Goal: Task Accomplishment & Management: Use online tool/utility

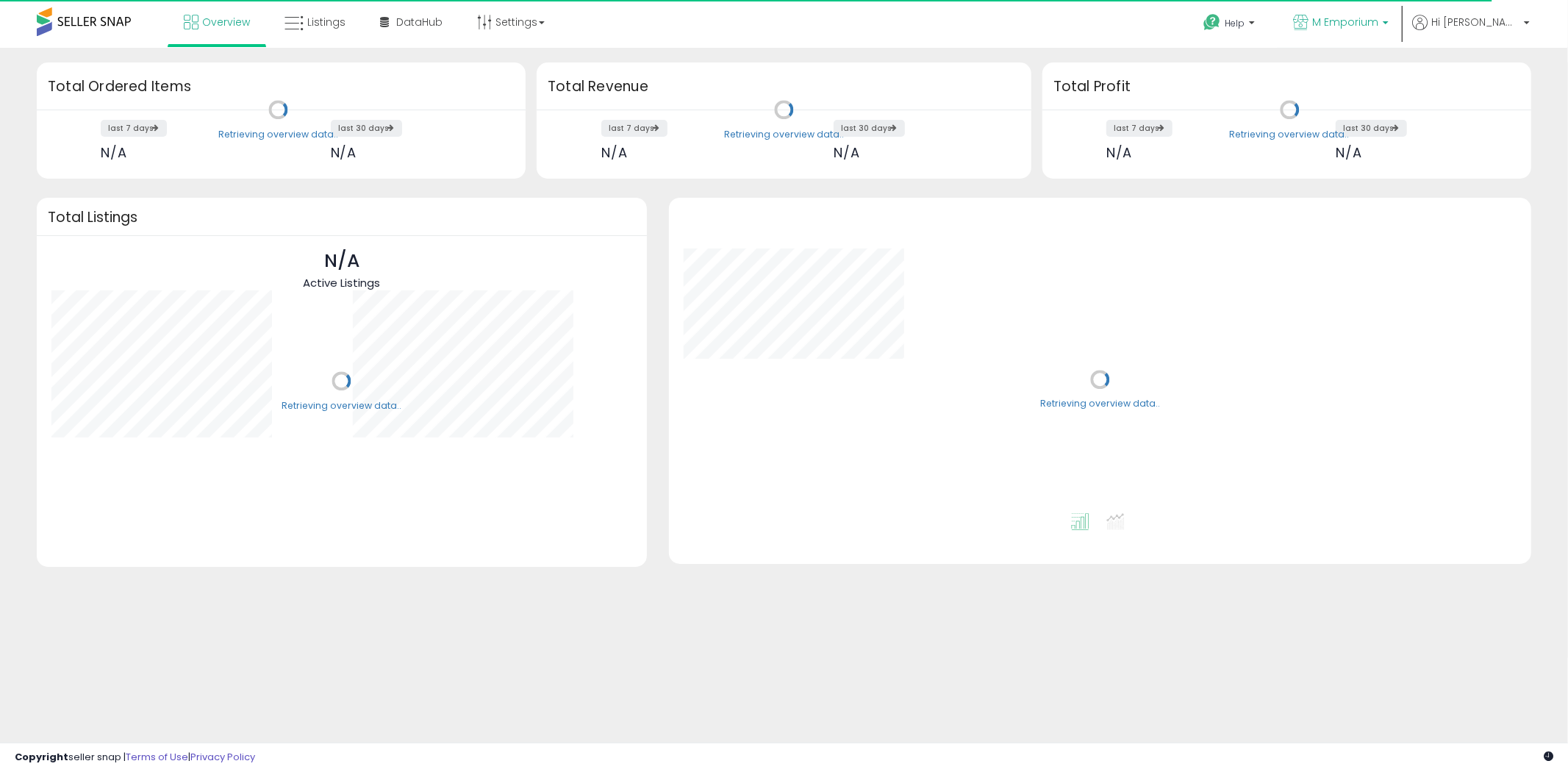
click at [1378, 24] on span "M Emporium" at bounding box center [1345, 23] width 66 height 15
click at [1139, 20] on div "Help Contact Support Search Knowledge Hub Request a Feature Hi Max" at bounding box center [1287, 31] width 519 height 62
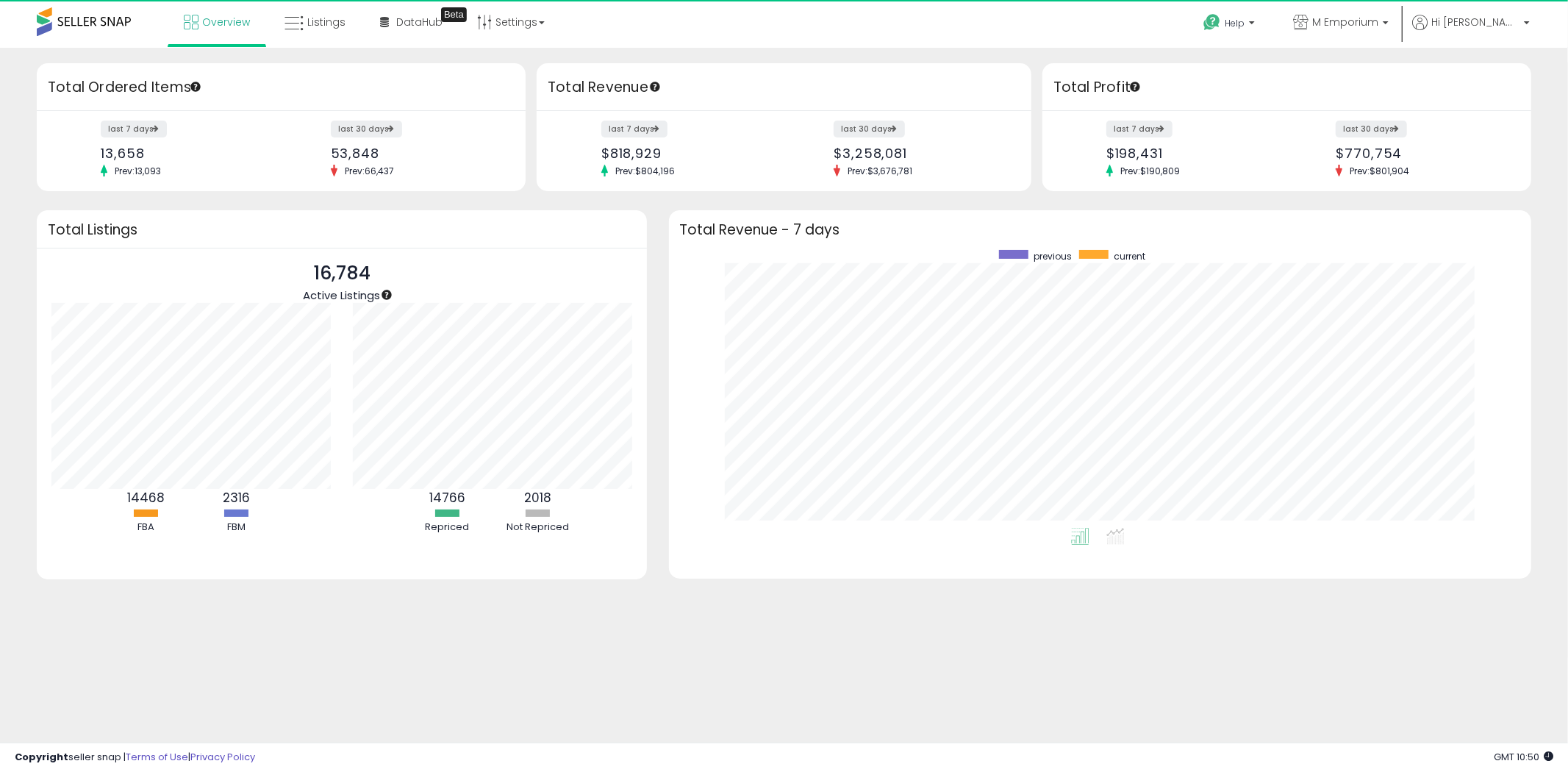
scroll to position [277, 834]
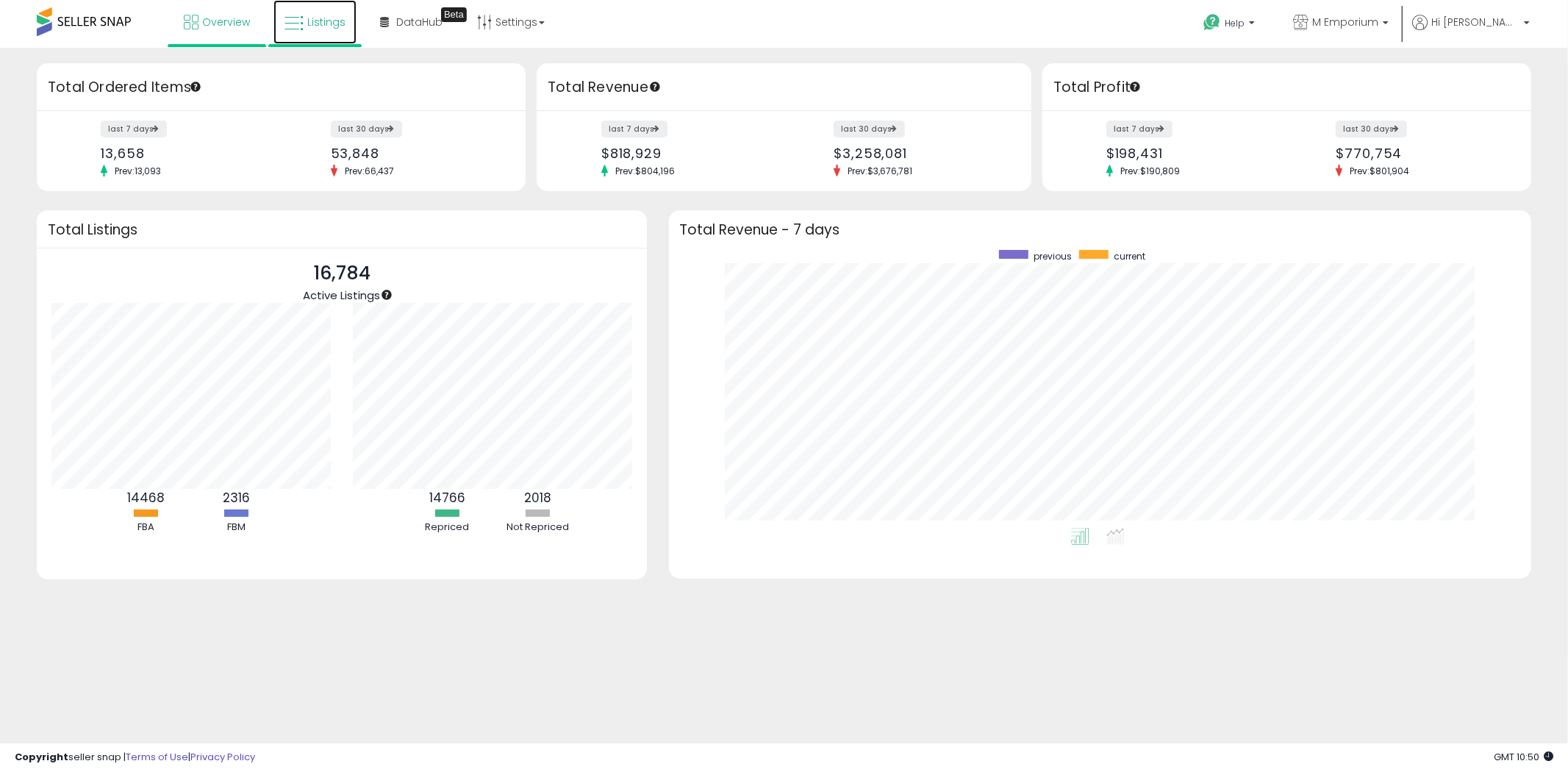
click at [339, 24] on span "Listings" at bounding box center [326, 23] width 38 height 15
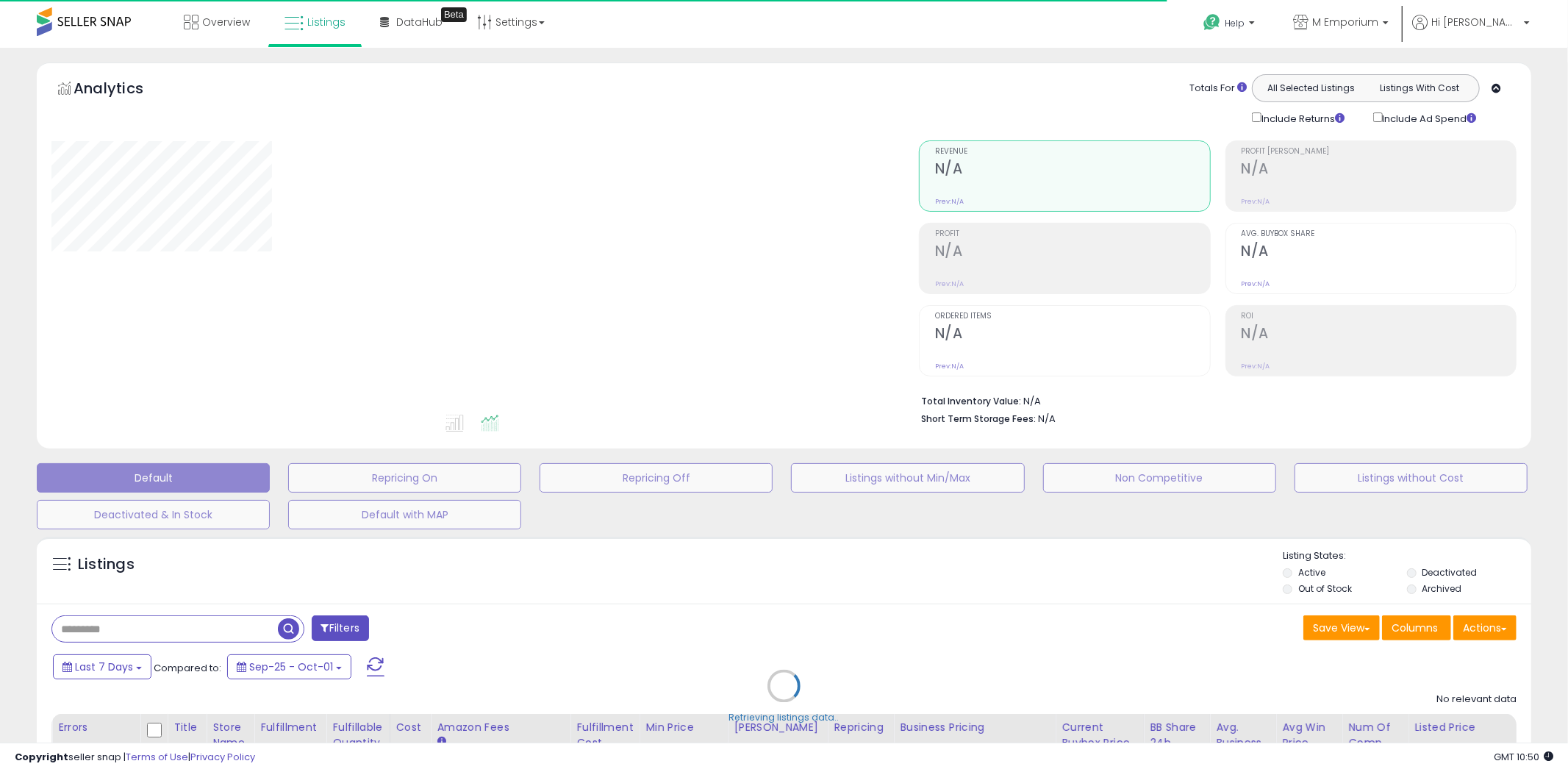
click at [1503, 628] on div "Retrieving listings data.." at bounding box center [784, 698] width 1517 height 336
type input "**********"
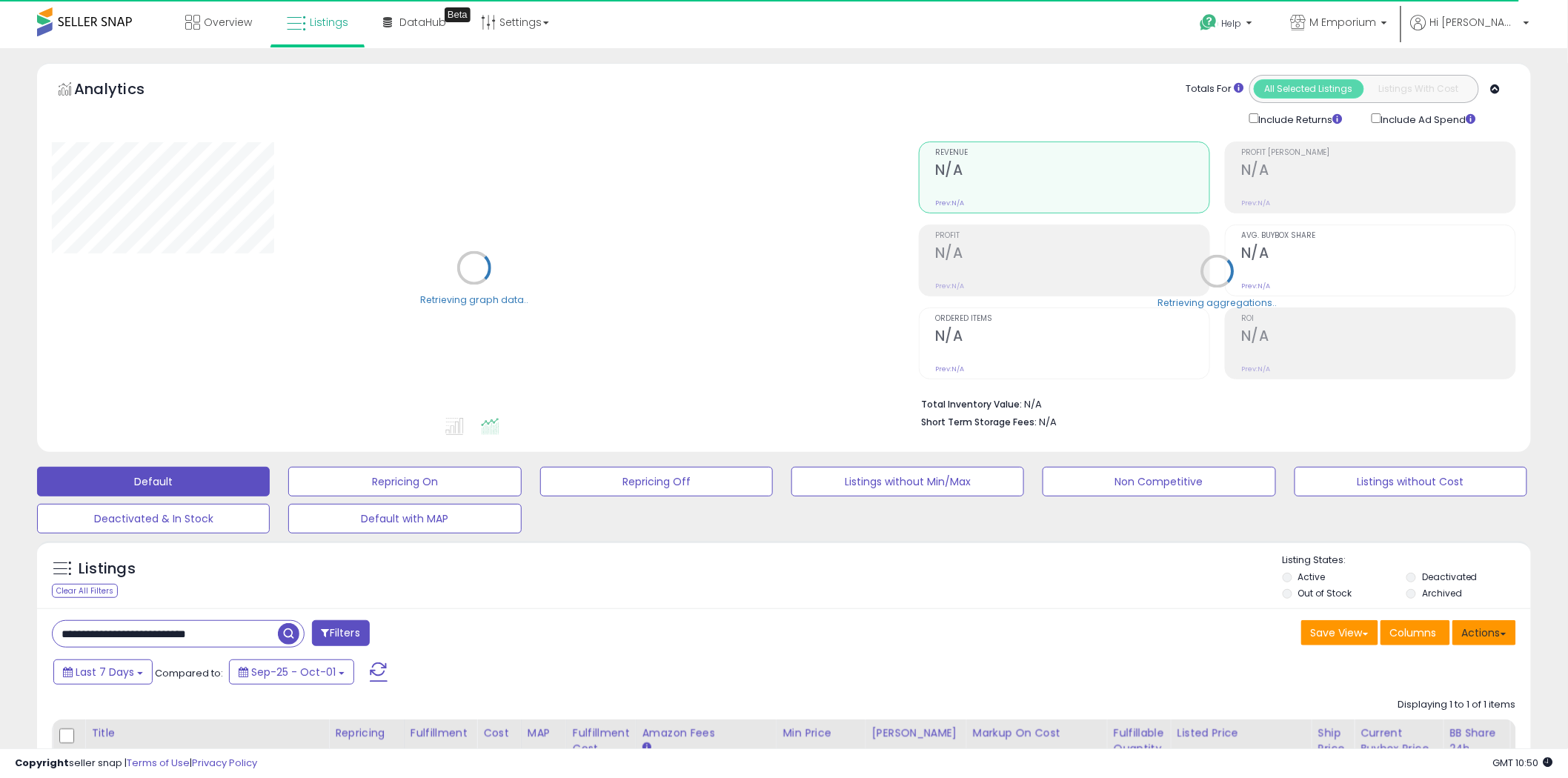
click at [1504, 632] on span at bounding box center [1504, 634] width 6 height 3
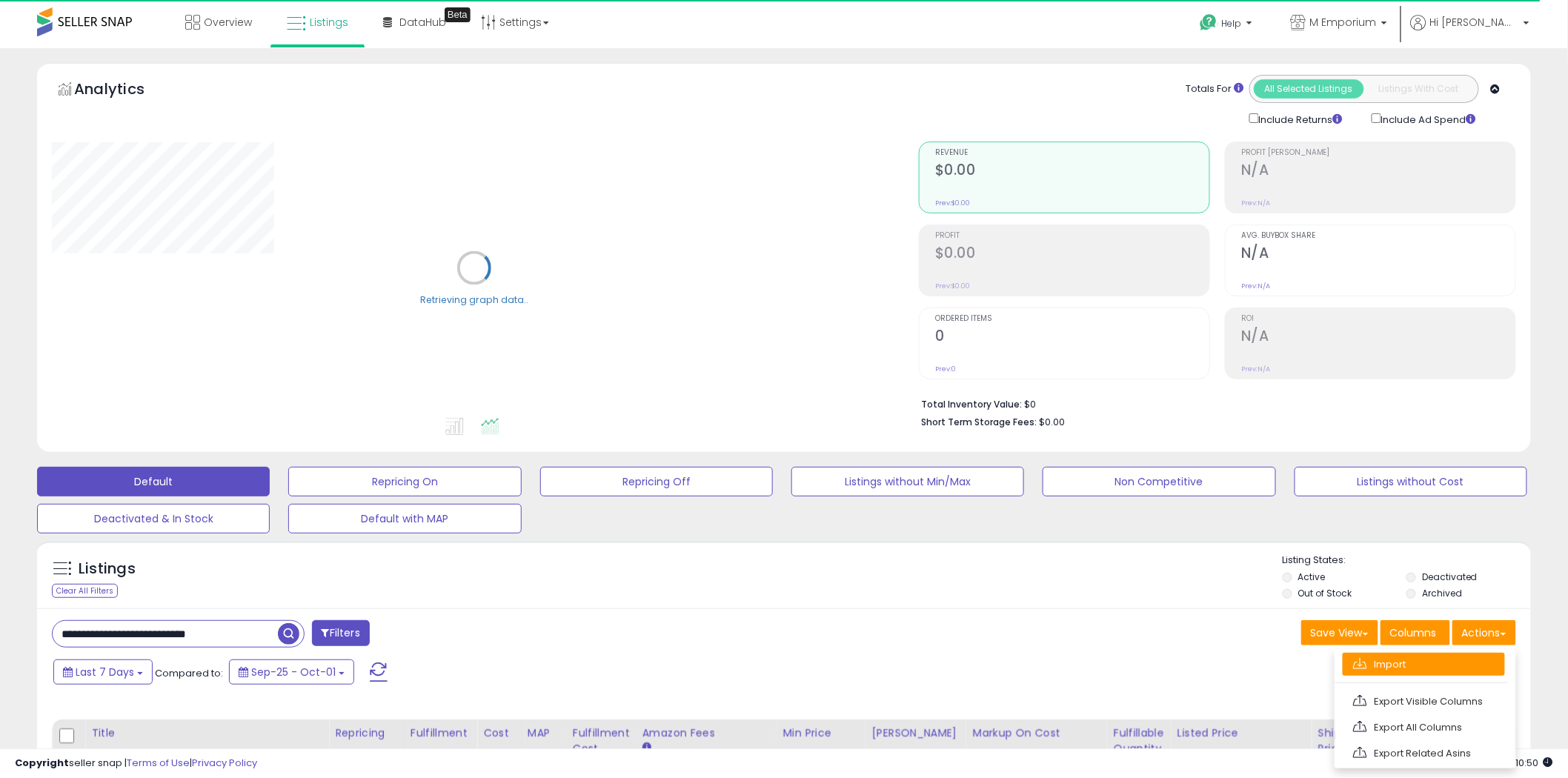
click at [1475, 660] on link "Import" at bounding box center [1423, 664] width 162 height 23
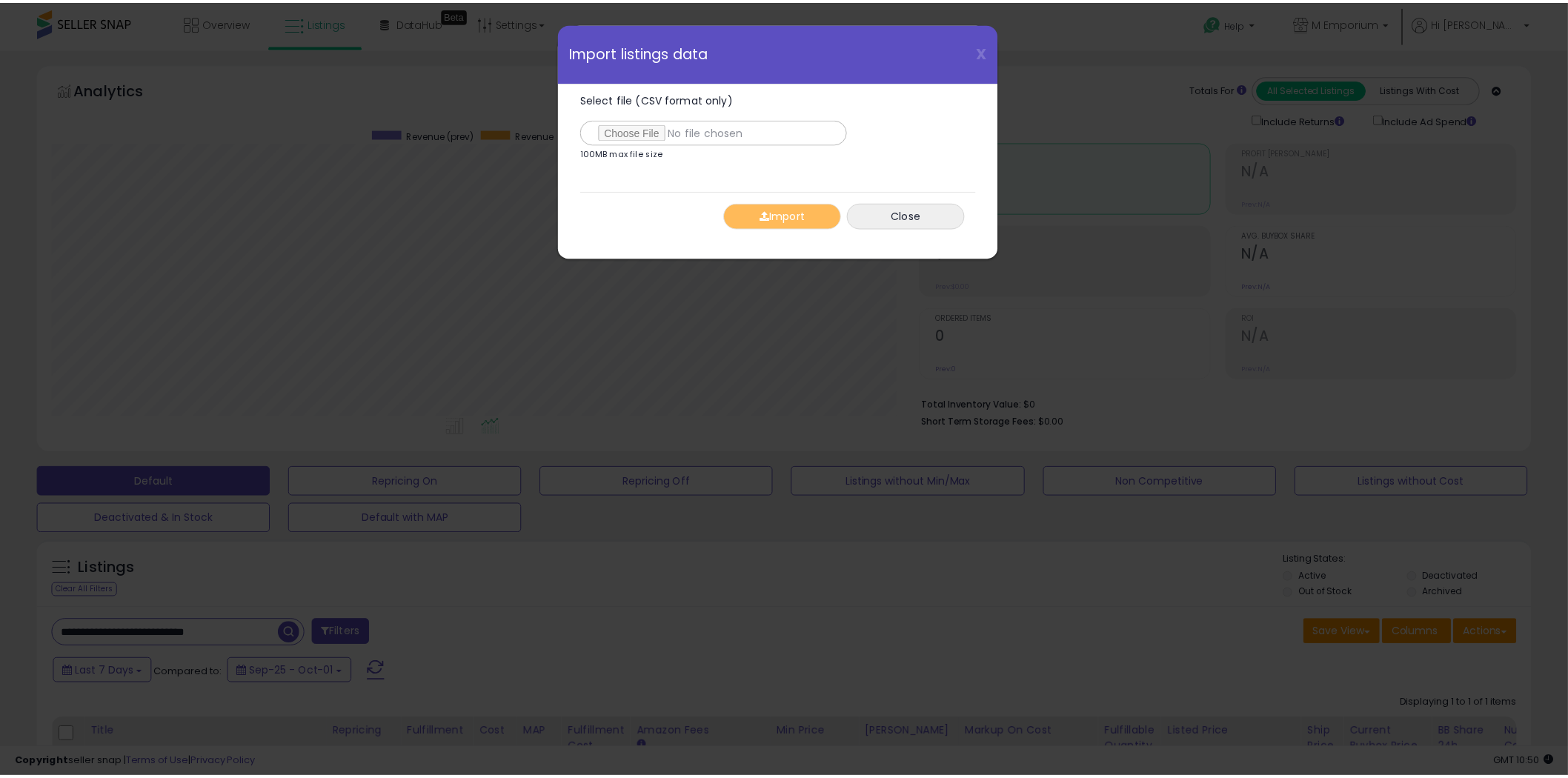
scroll to position [304, 875]
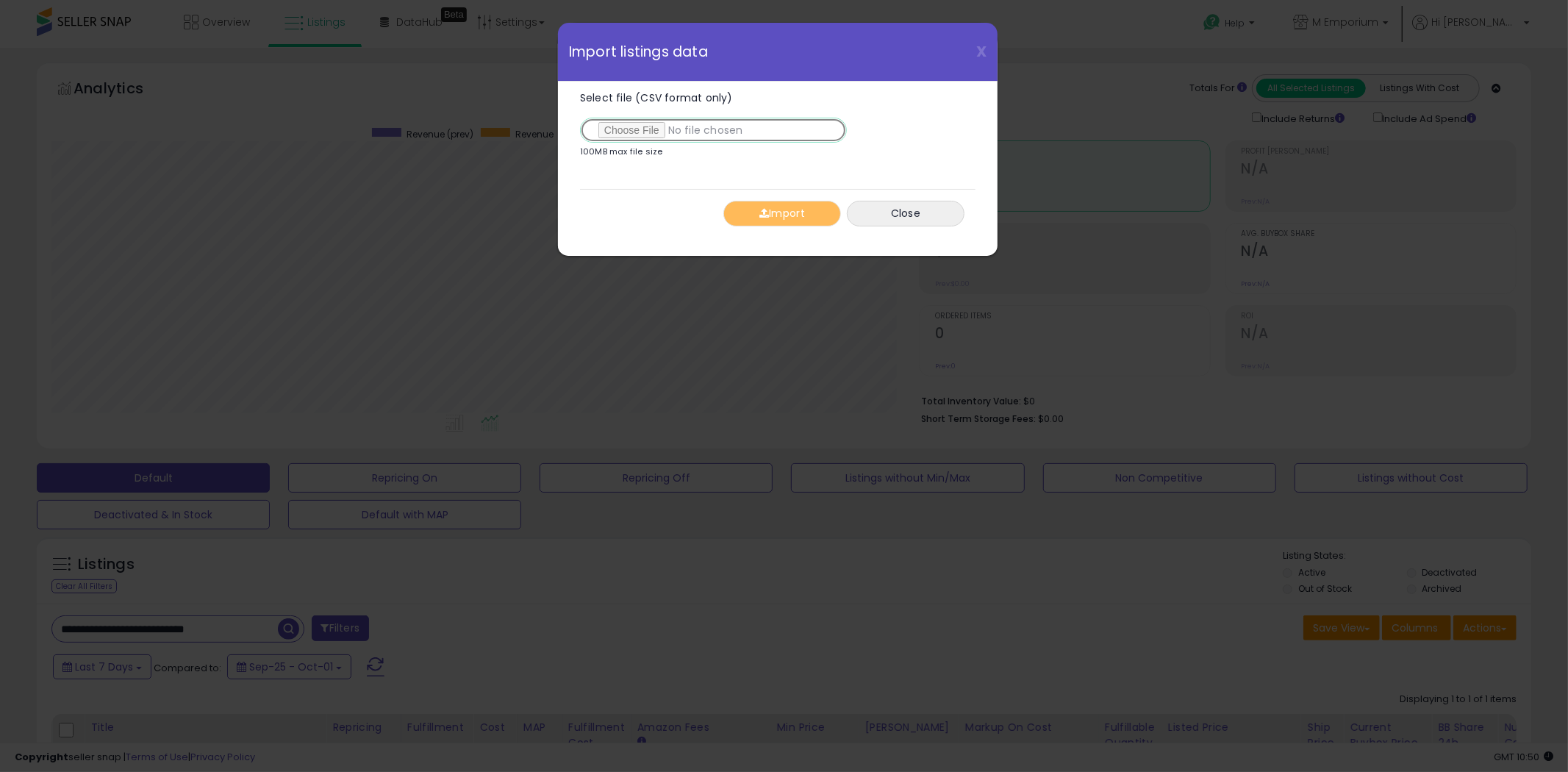
click at [615, 129] on input "Select file (CSV format only)" at bounding box center [713, 129] width 267 height 25
type input "**********"
click at [899, 217] on button "Close" at bounding box center [906, 214] width 117 height 26
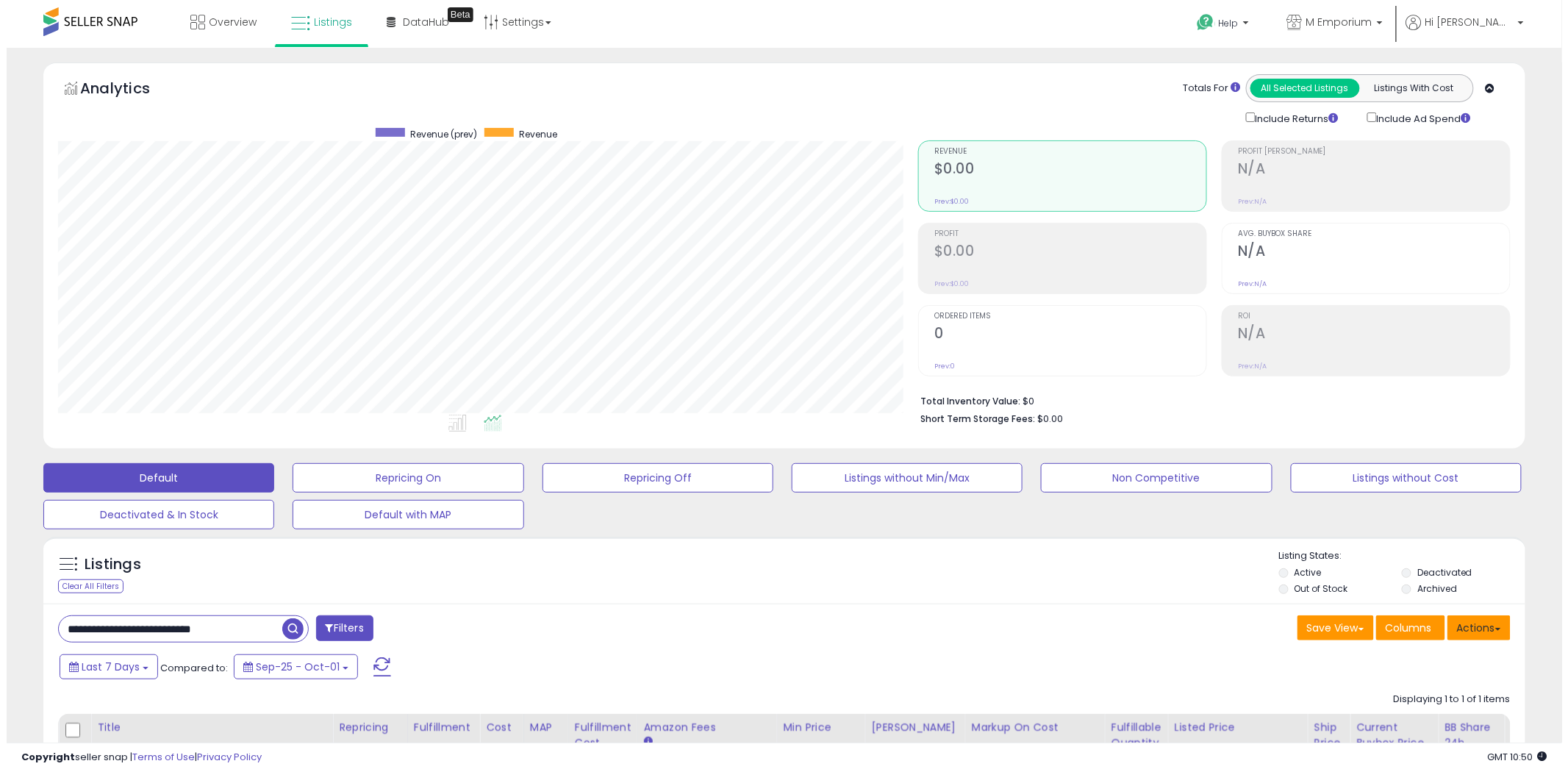
scroll to position [734894, 734297]
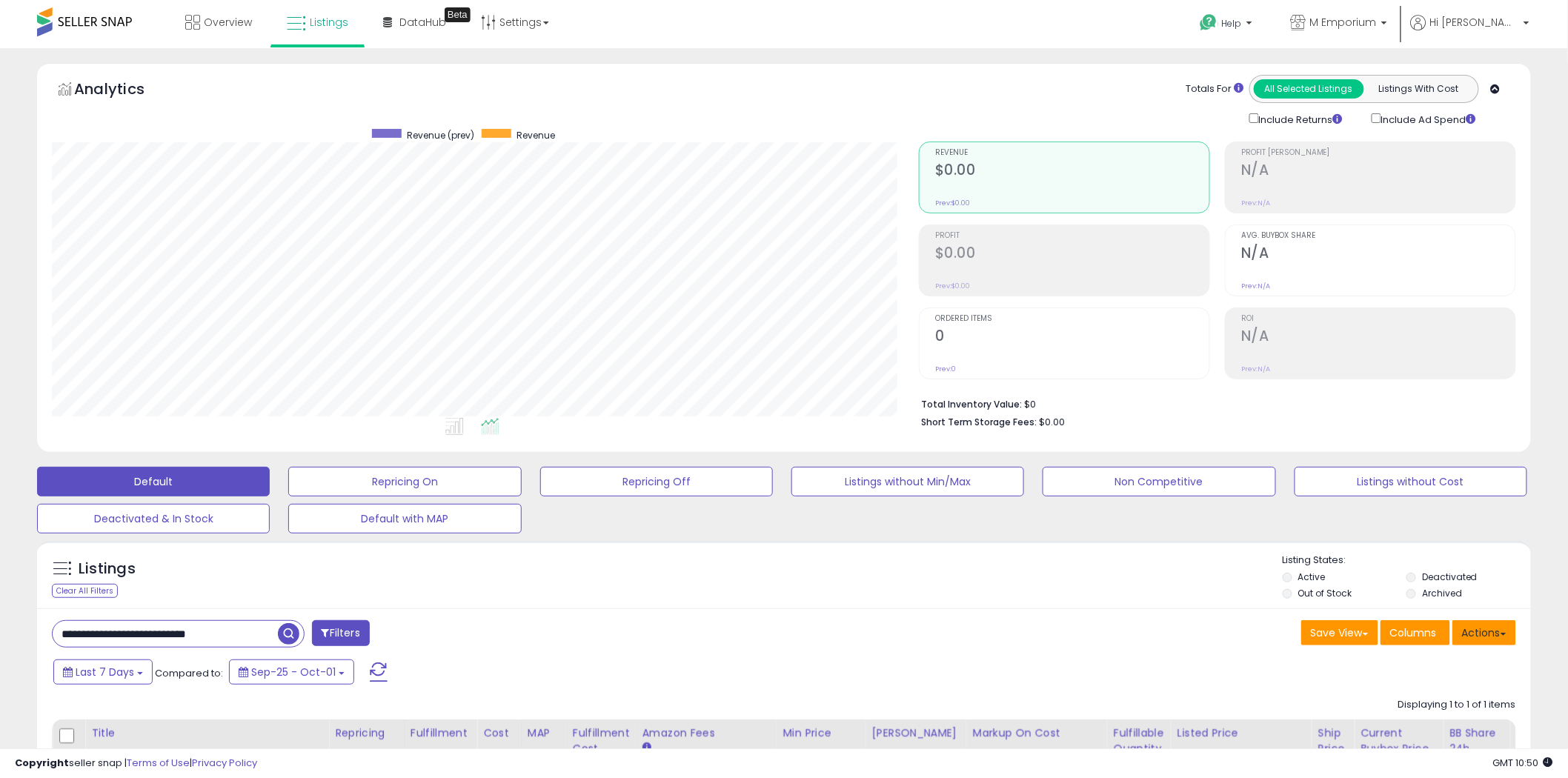
click at [1492, 632] on button "Actions" at bounding box center [1484, 632] width 64 height 25
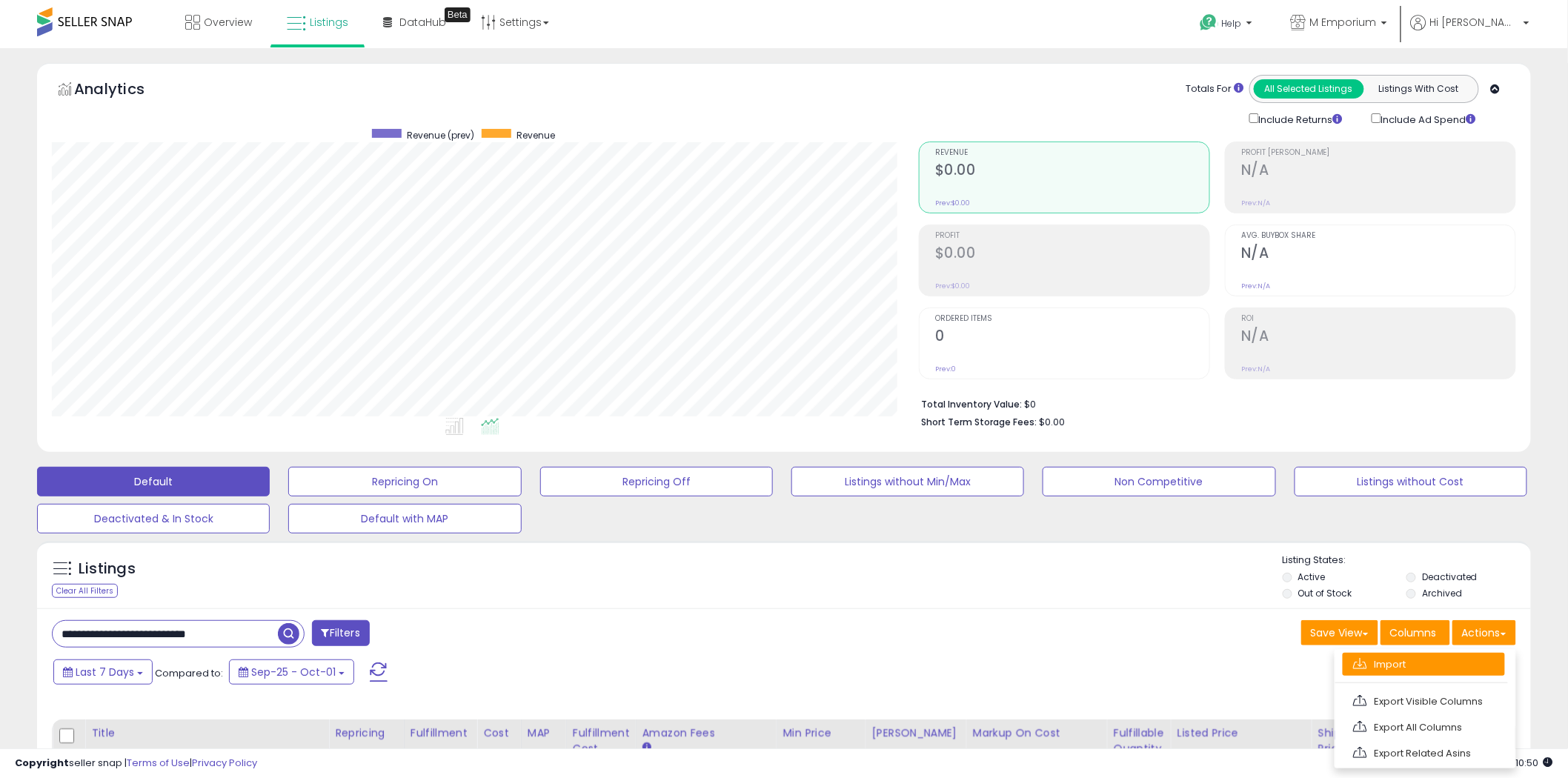
click at [1401, 672] on link "Import" at bounding box center [1423, 664] width 162 height 23
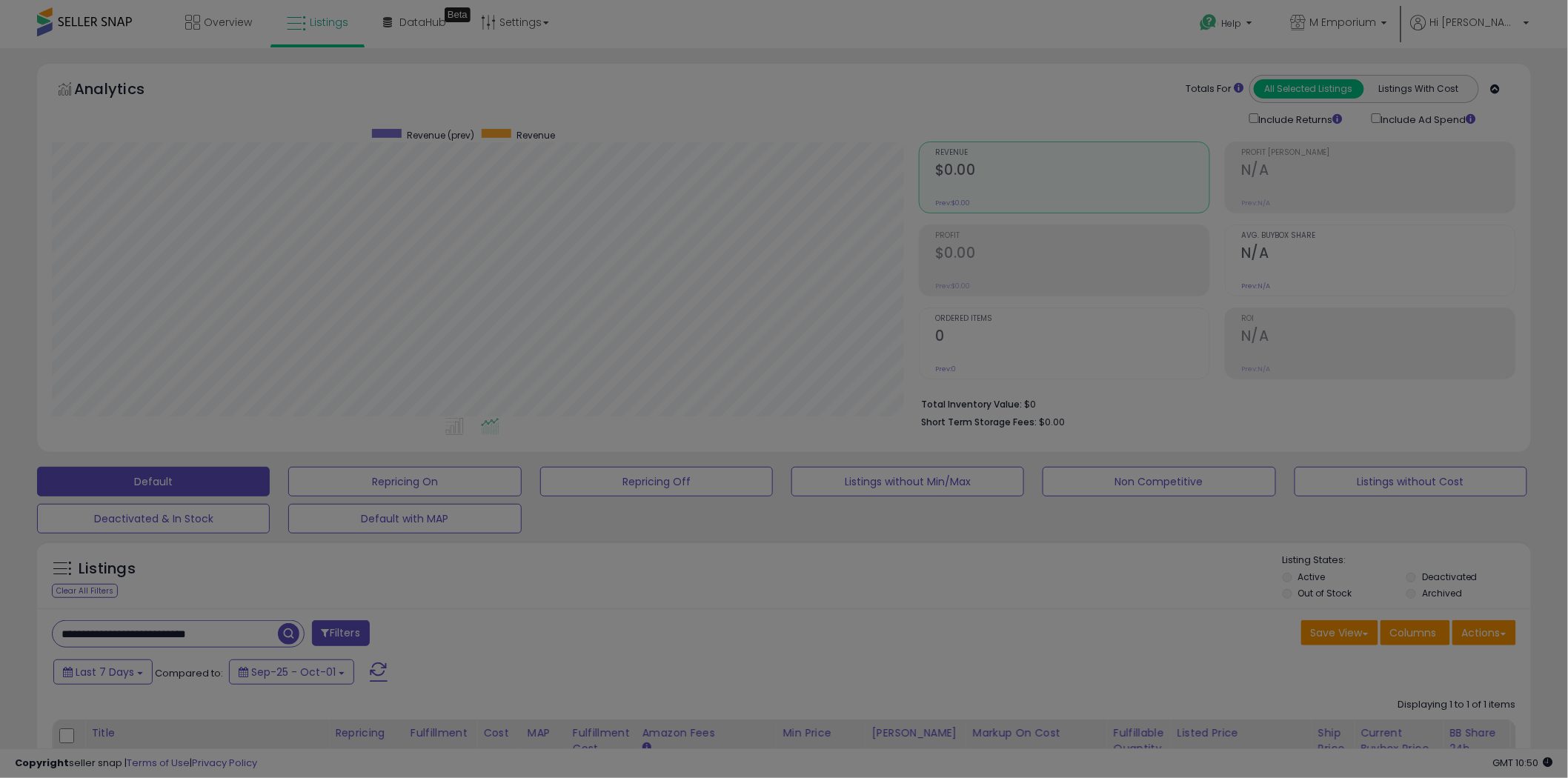
scroll to position [304, 875]
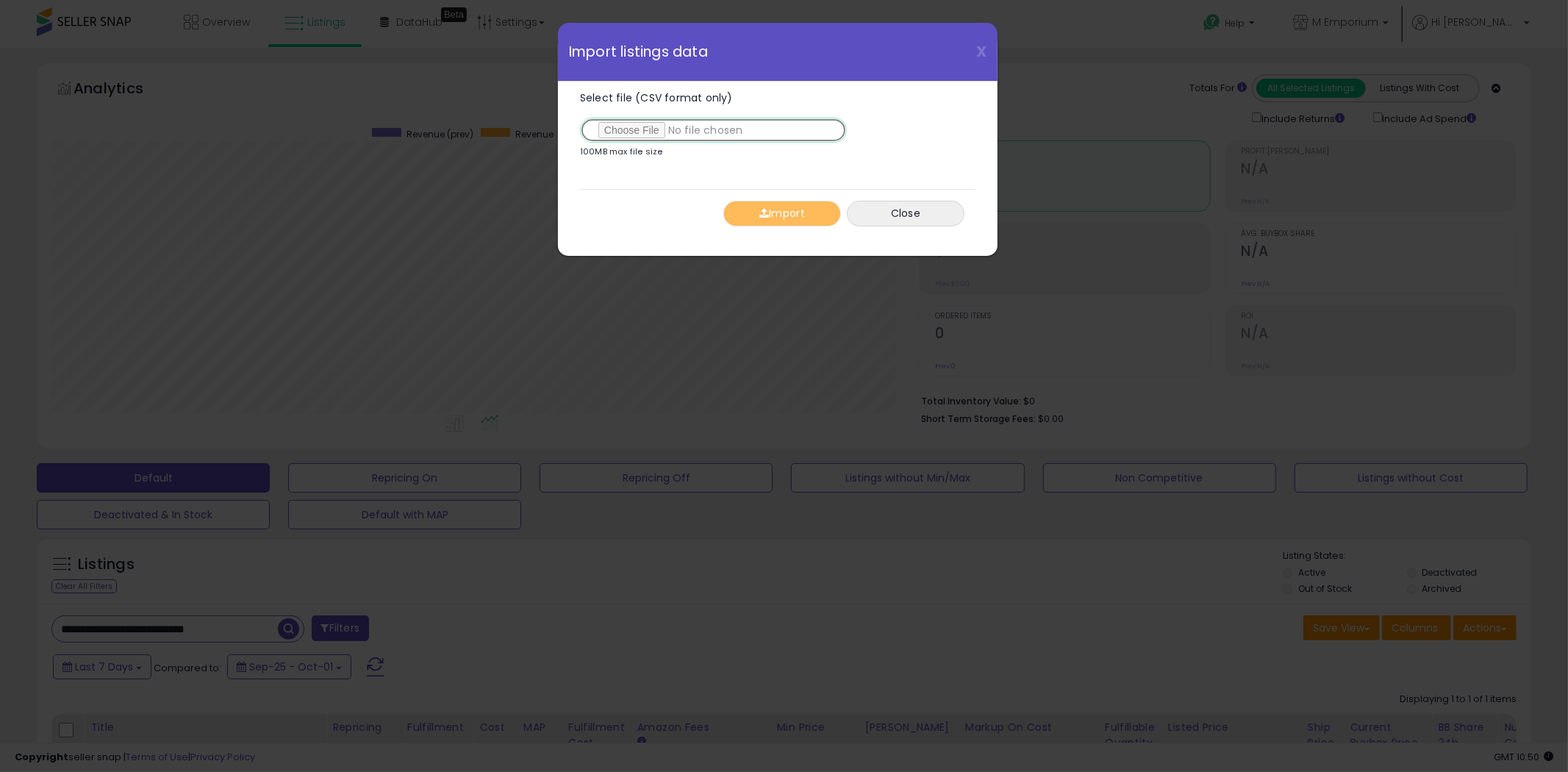
click at [630, 134] on input "Select file (CSV format only)" at bounding box center [713, 129] width 267 height 25
type input "**********"
click at [769, 217] on button "Import" at bounding box center [782, 214] width 117 height 26
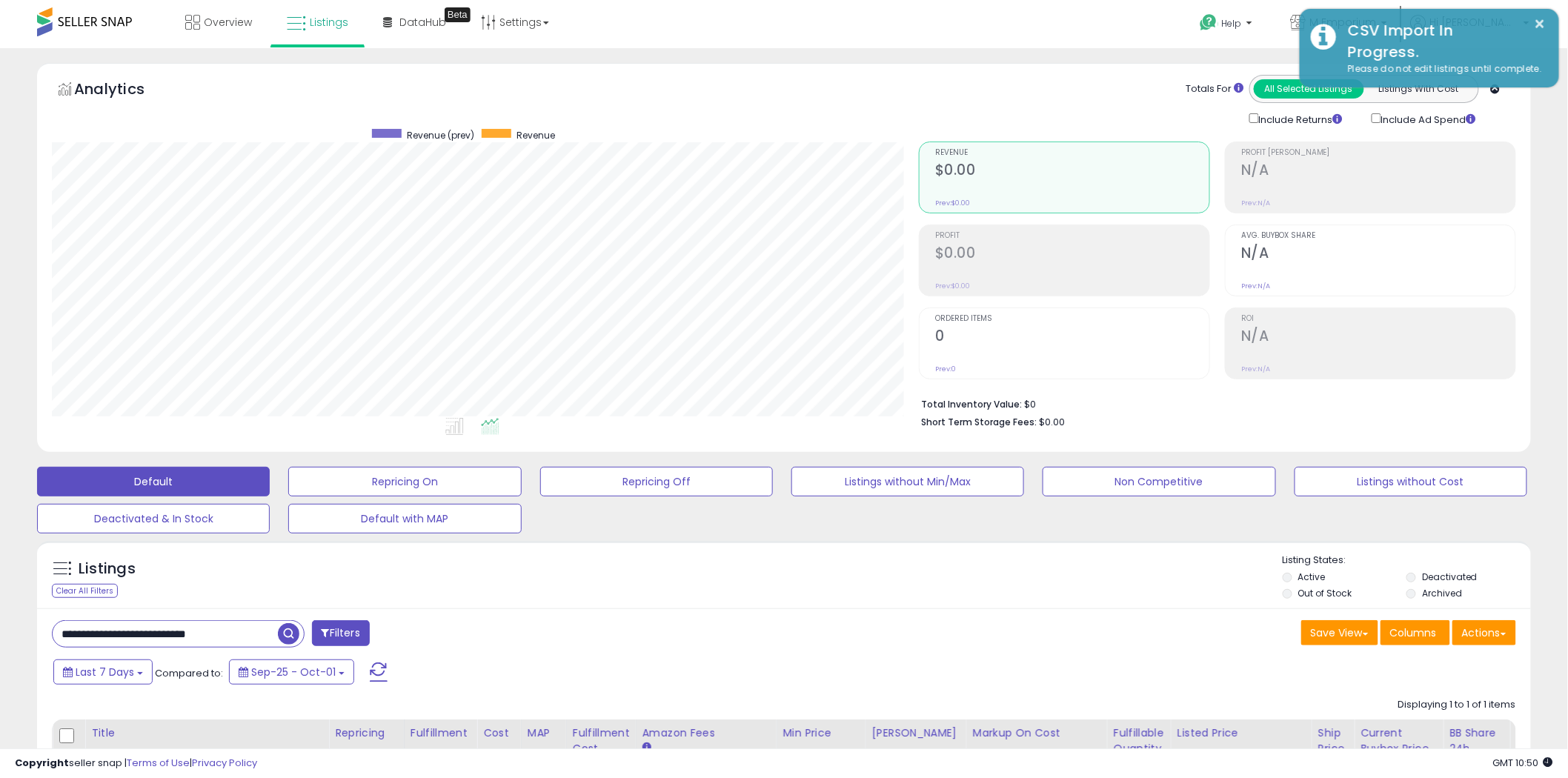
scroll to position [740606, 739978]
